Goal: Task Accomplishment & Management: Manage account settings

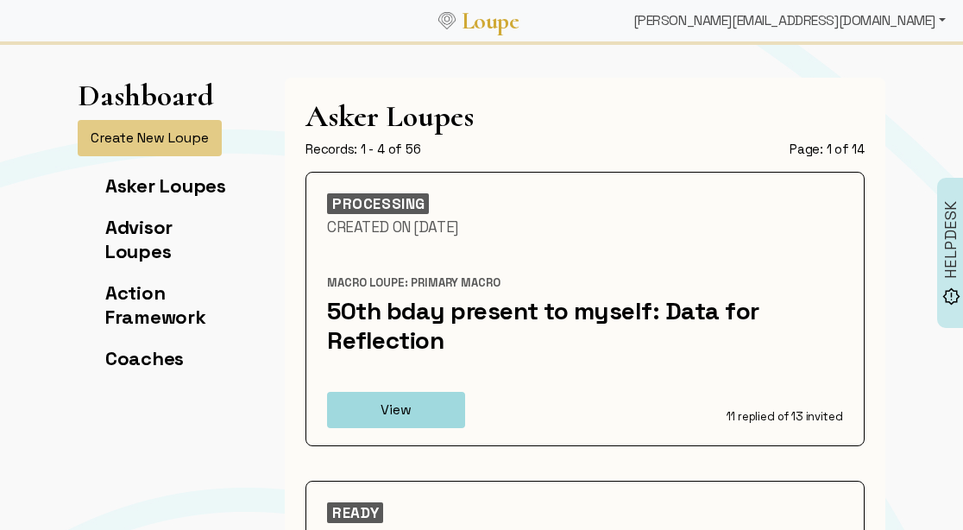
click at [846, 27] on div "[PERSON_NAME][EMAIL_ADDRESS][DOMAIN_NAME]" at bounding box center [790, 20] width 326 height 35
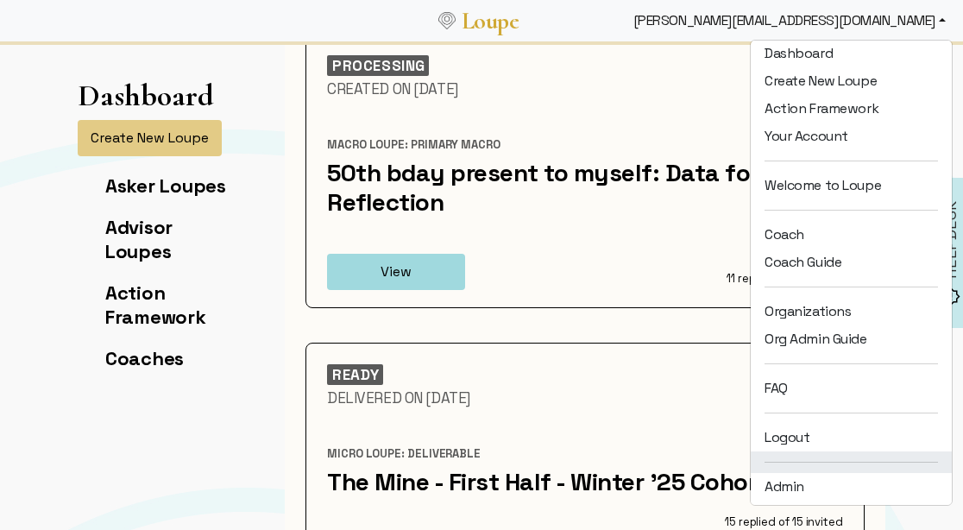
scroll to position [35, 0]
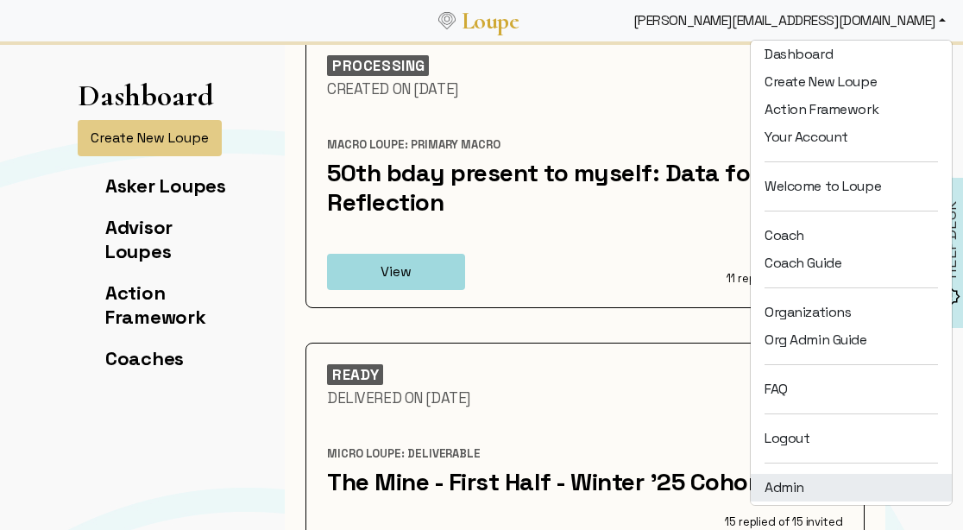
click at [809, 481] on link "Admin" at bounding box center [851, 488] width 201 height 28
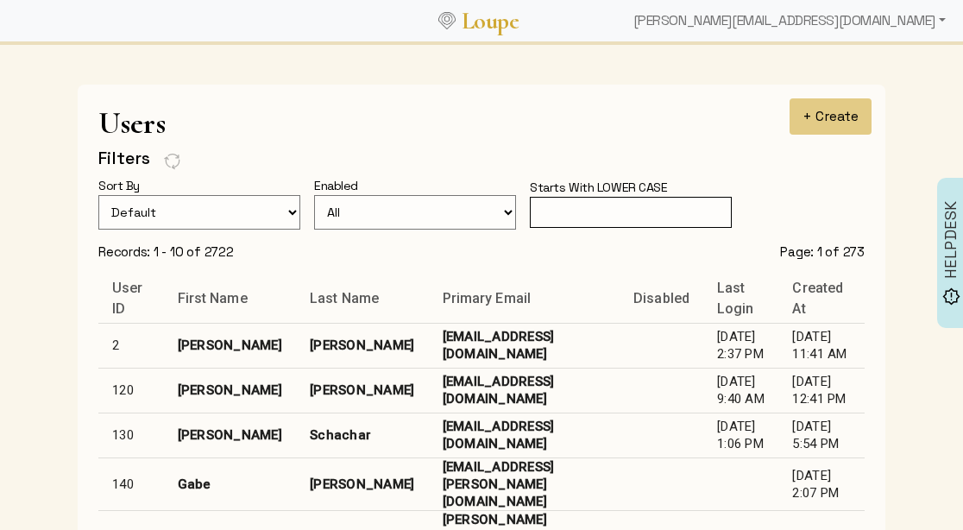
click at [561, 221] on input "text" at bounding box center [631, 213] width 202 height 32
type input "j"
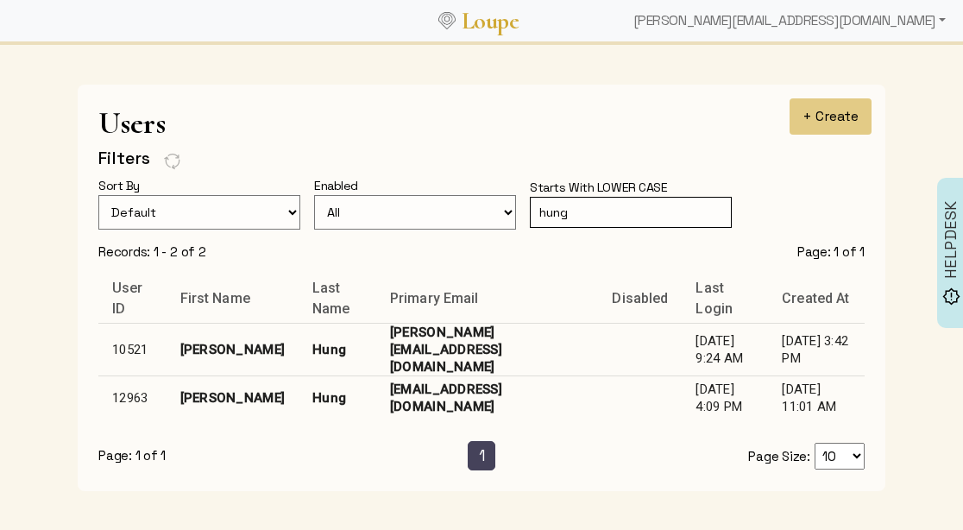
type input "hung"
click at [388, 385] on td "[EMAIL_ADDRESS][DOMAIN_NAME]" at bounding box center [487, 397] width 223 height 45
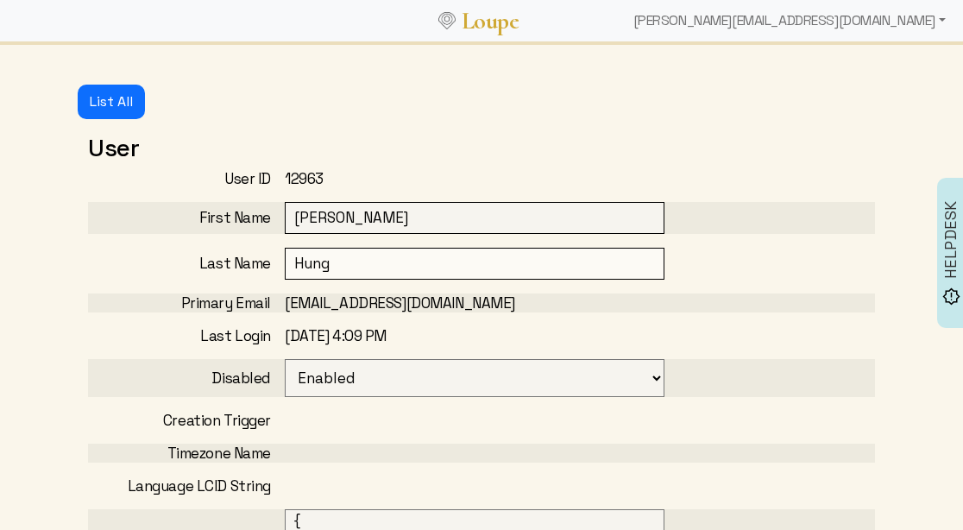
select select
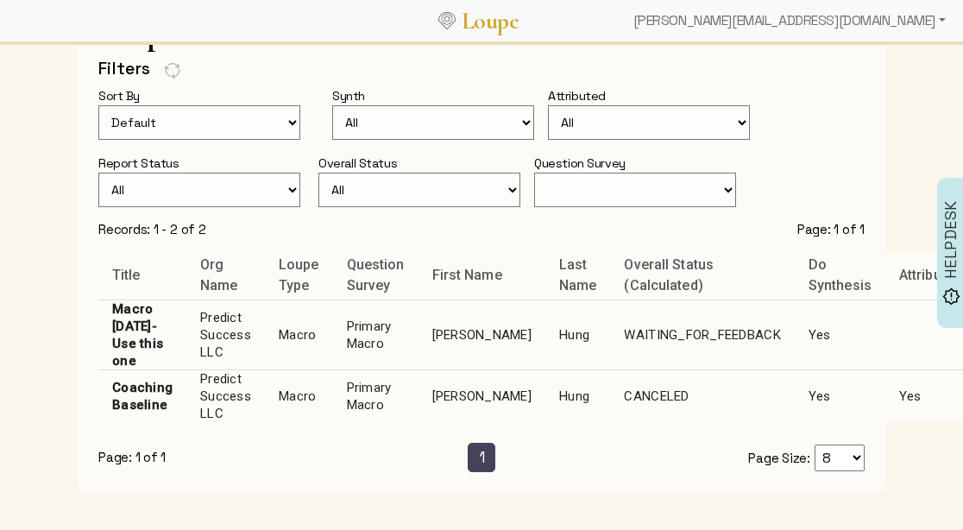
scroll to position [1147, 0]
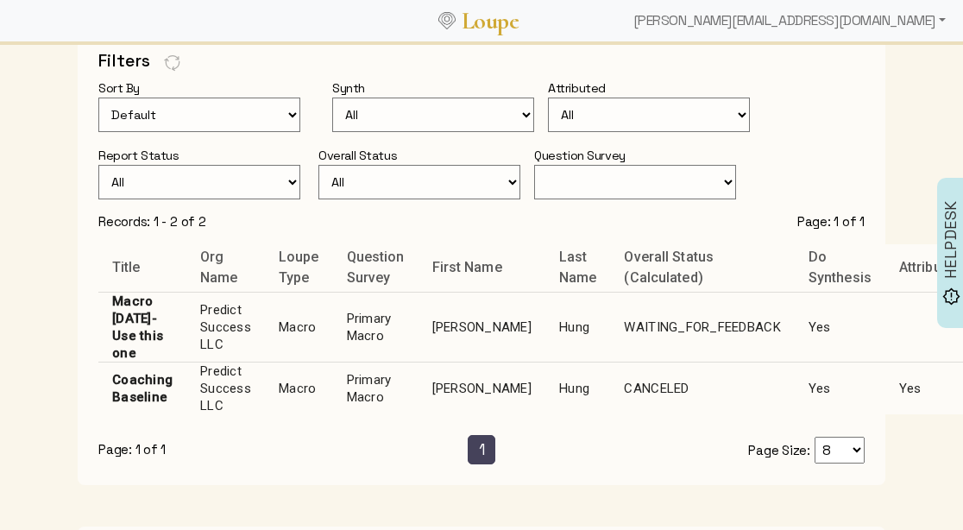
click at [379, 317] on td "Primary Macro" at bounding box center [375, 328] width 85 height 70
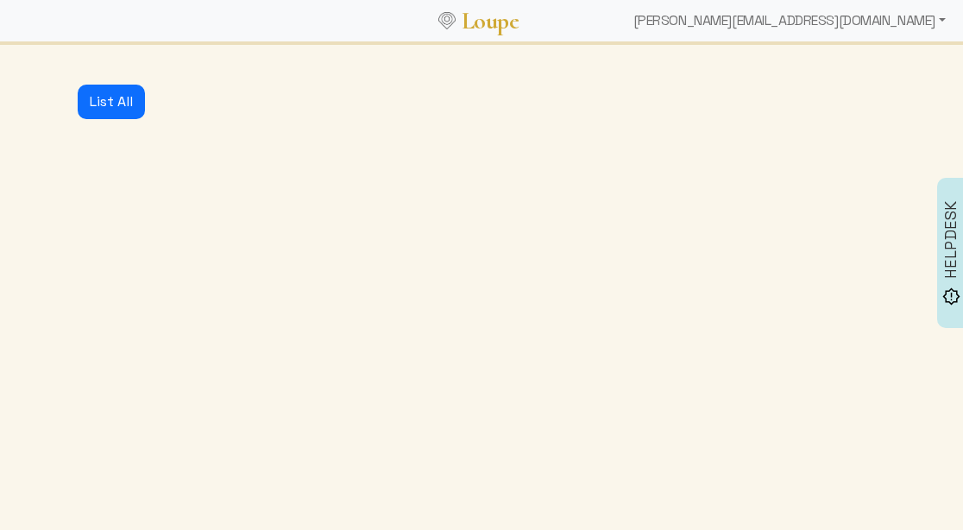
select select "3001"
select select "1: CLOSED"
select select "6: WAITING_FOR_FEEDBACK"
select select "3: MIN_ADVISORS_INVITED"
select select "2: RELEASED"
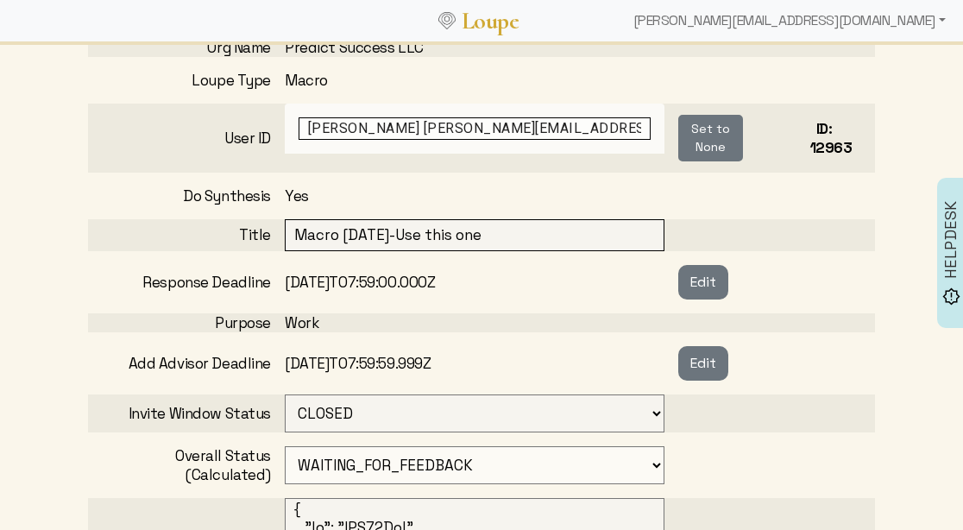
scroll to position [374, 0]
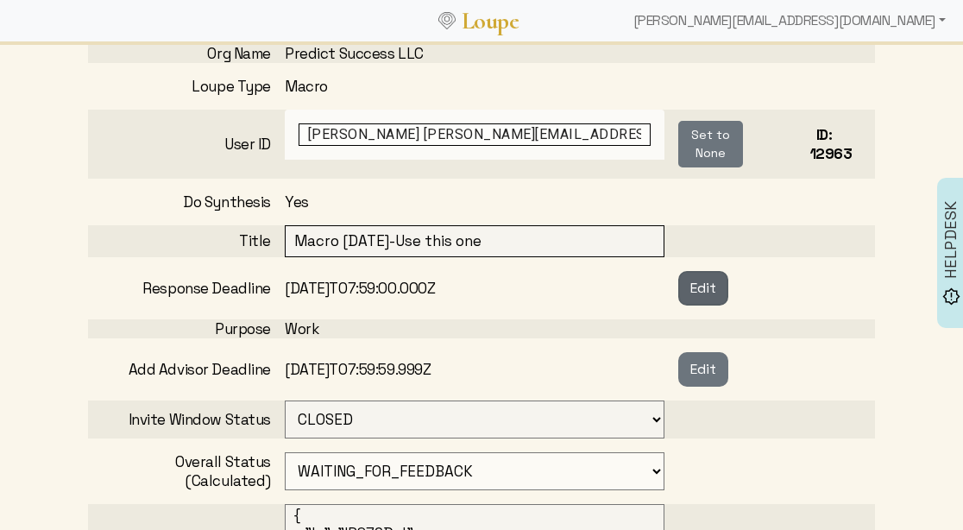
click at [705, 287] on button "Edit" at bounding box center [703, 288] width 50 height 35
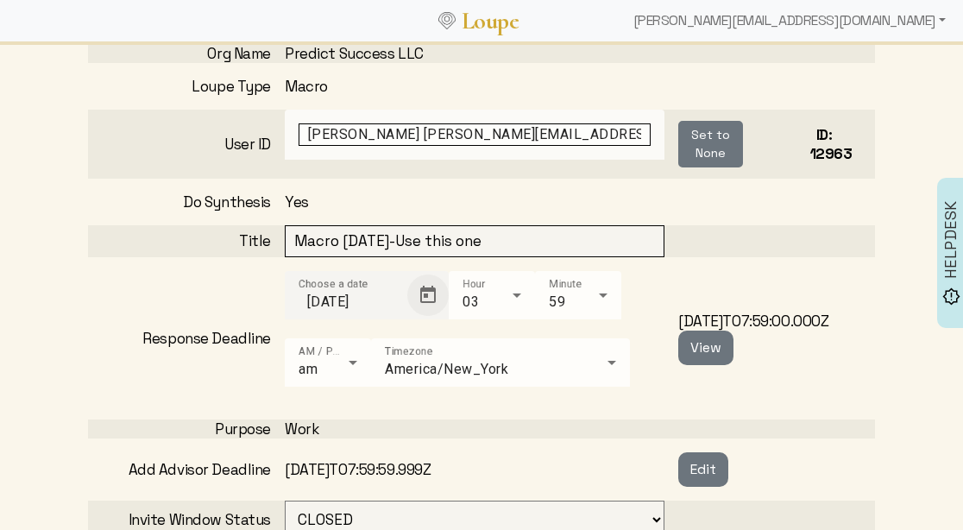
click at [432, 292] on span "Open calendar" at bounding box center [427, 294] width 41 height 41
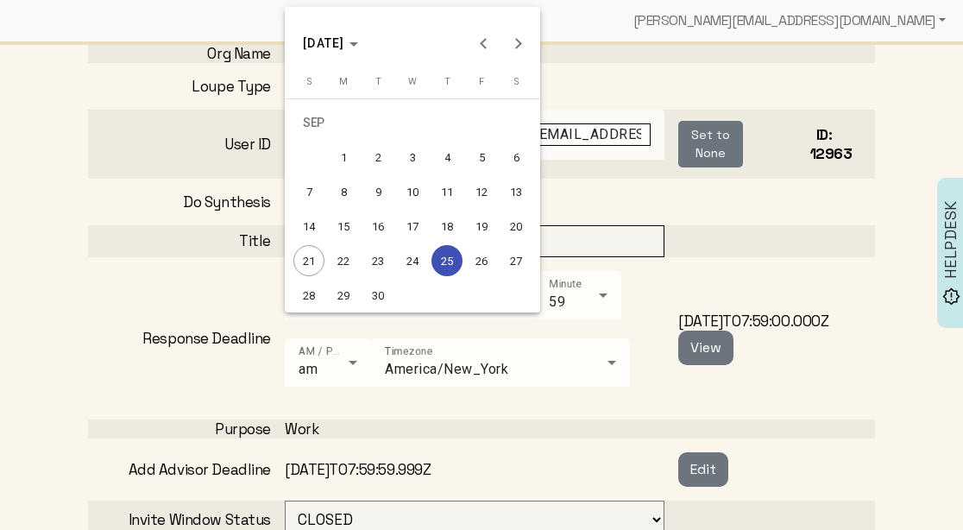
click at [346, 267] on div "22" at bounding box center [343, 260] width 31 height 31
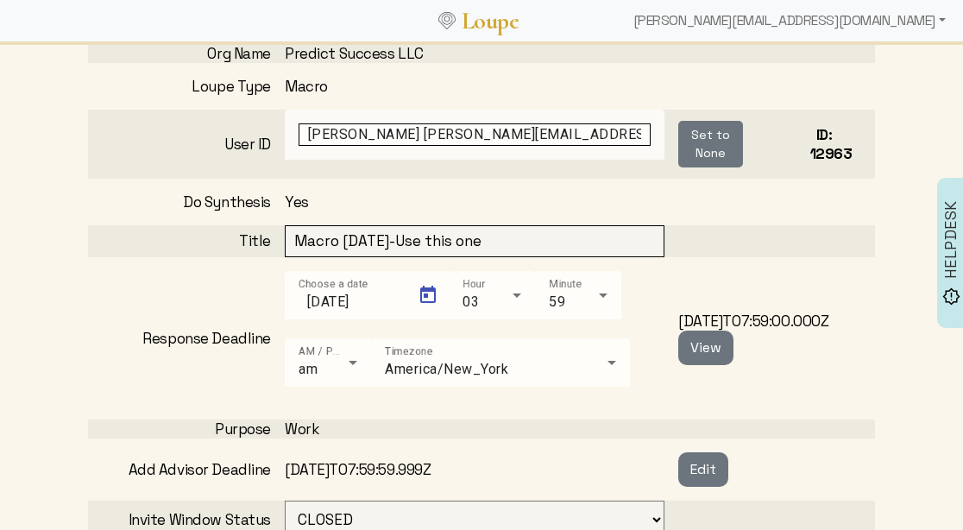
type input "[DATE]"
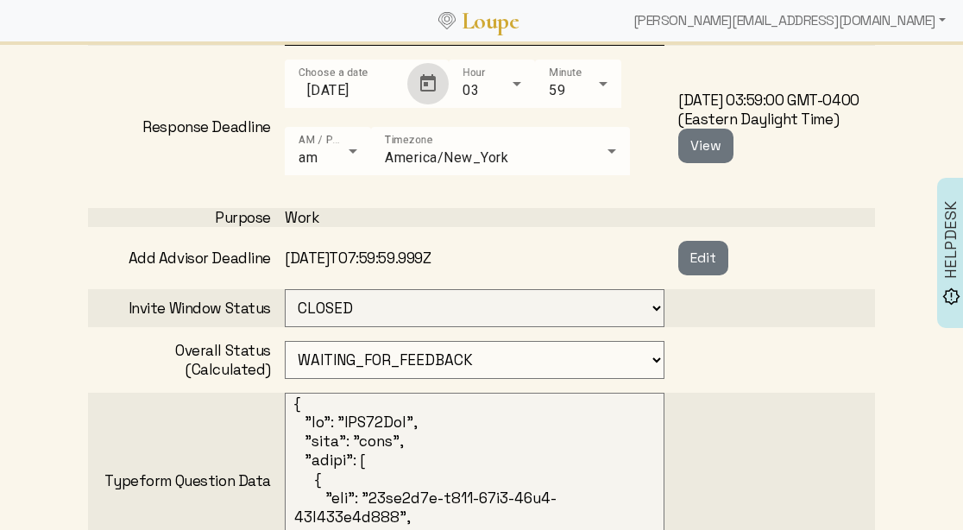
scroll to position [614, 0]
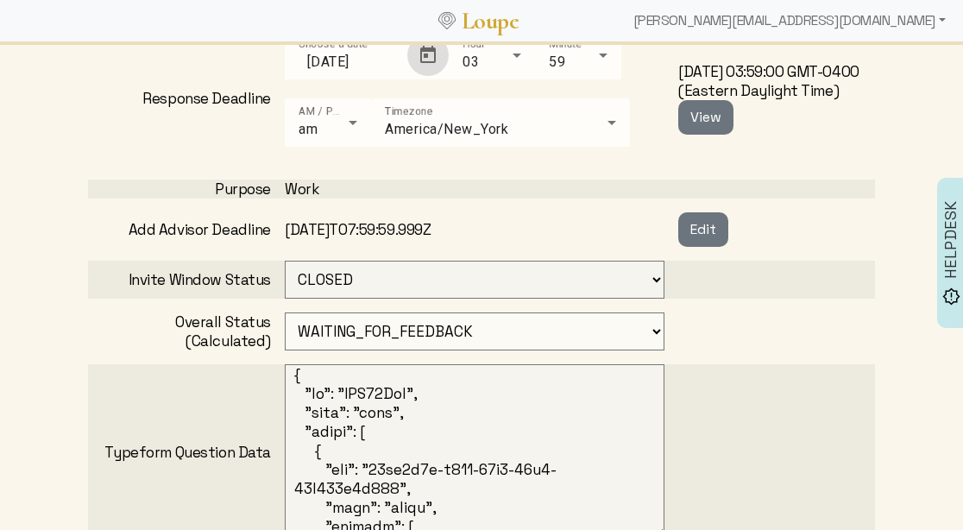
click at [647, 318] on select "OPEN PROCESSING READY ARCHIVED CANCELED CONCEIVED WAITING_FOR_FEEDBACK" at bounding box center [475, 331] width 380 height 38
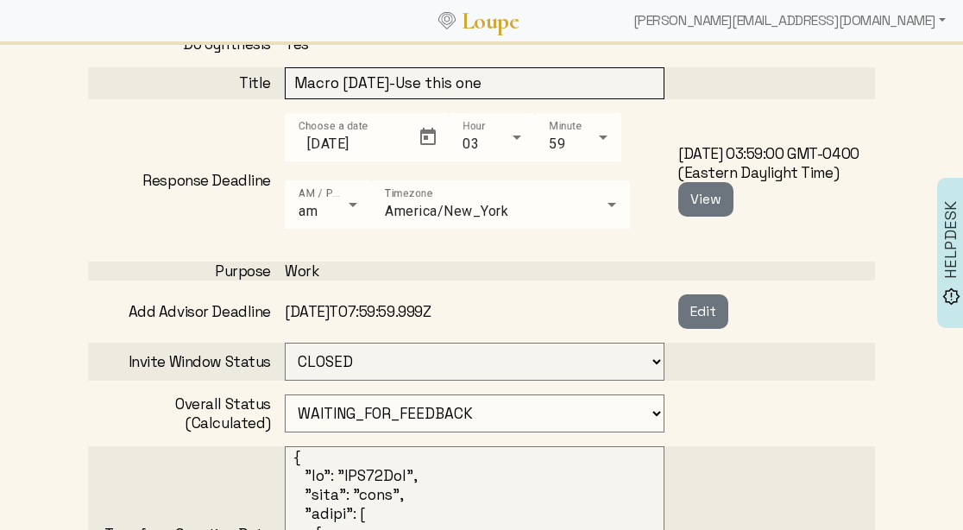
scroll to position [533, 0]
